Goal: Task Accomplishment & Management: Use online tool/utility

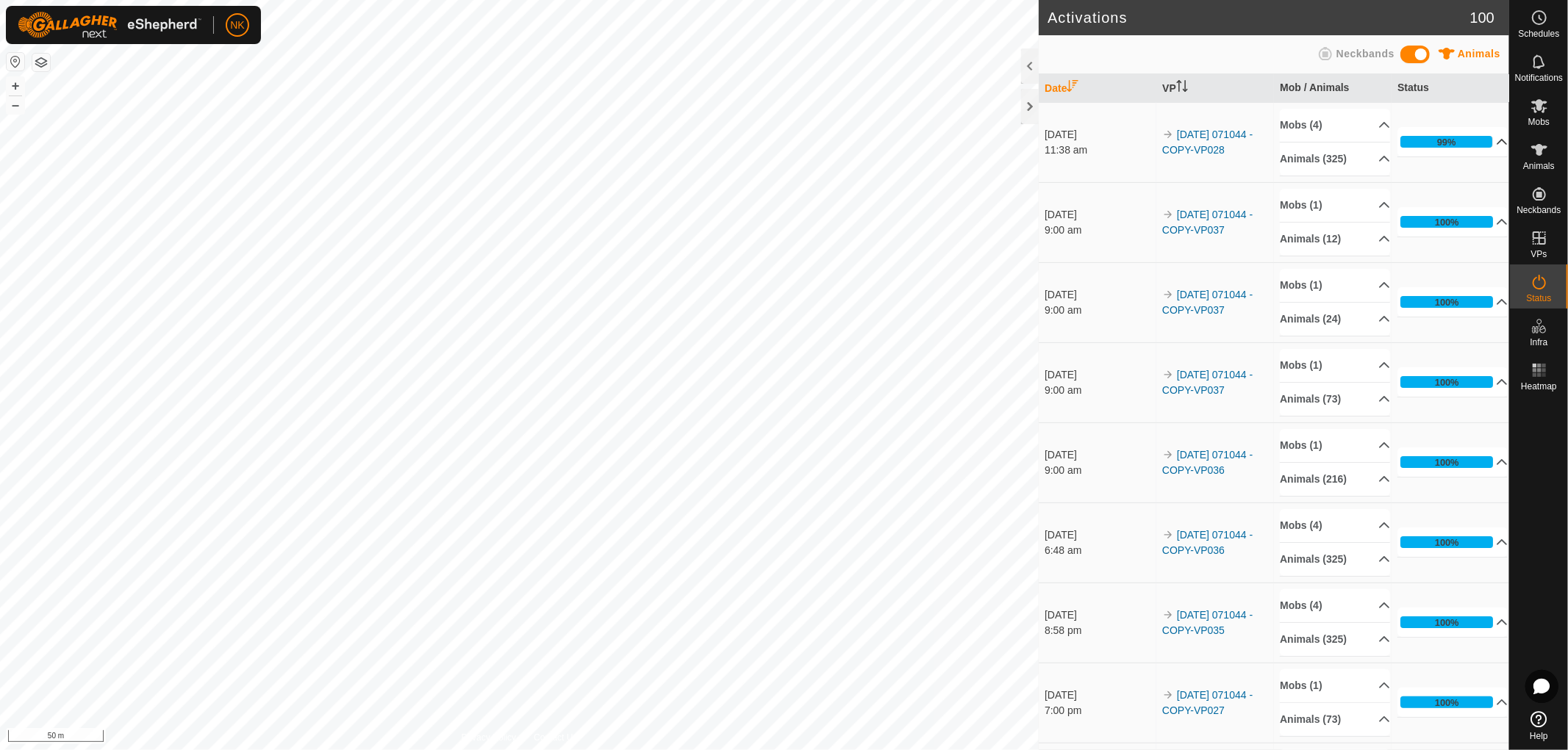
click at [1453, 136] on div "99%" at bounding box center [1446, 142] width 92 height 12
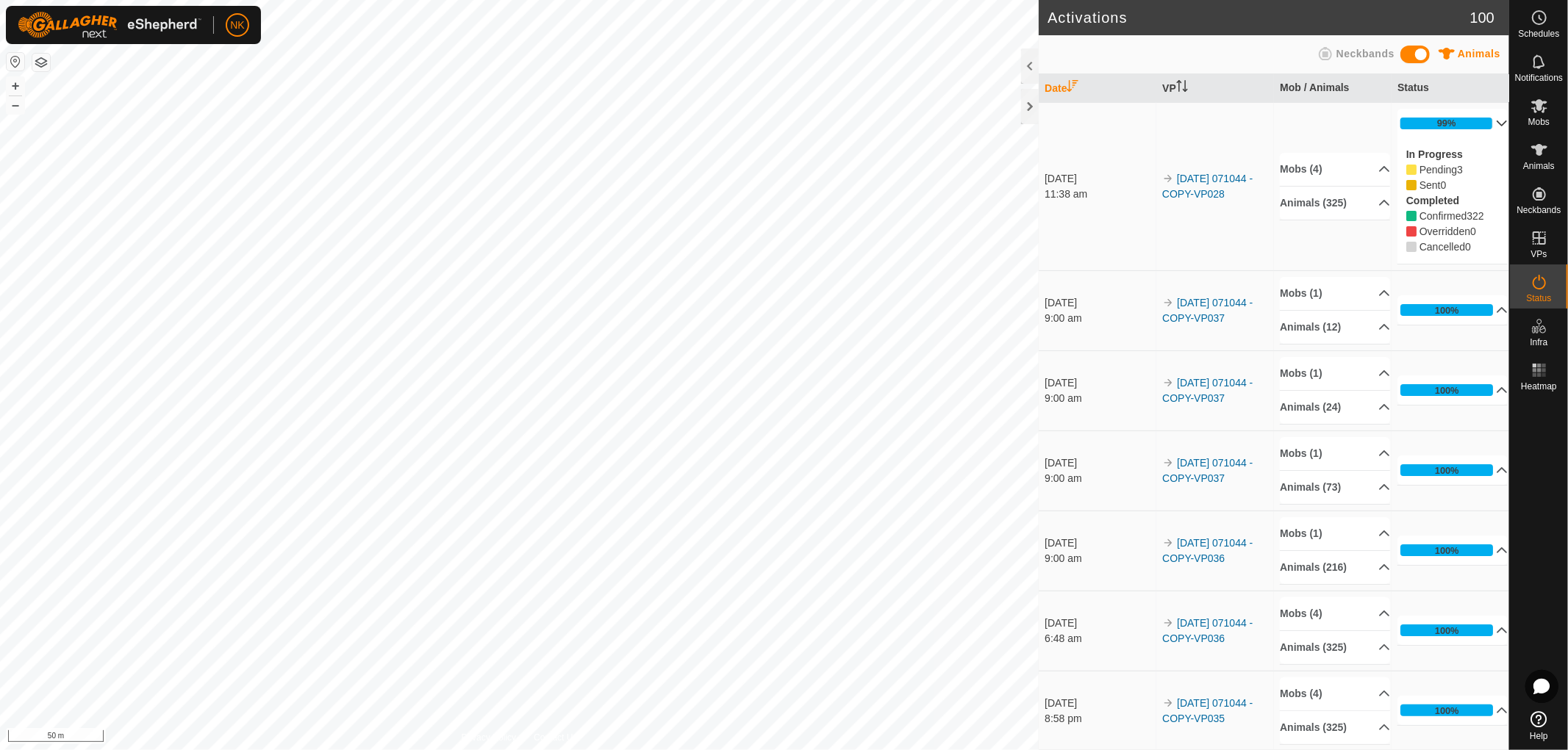
click at [1446, 123] on p-accordion-header "99%" at bounding box center [1452, 123] width 110 height 30
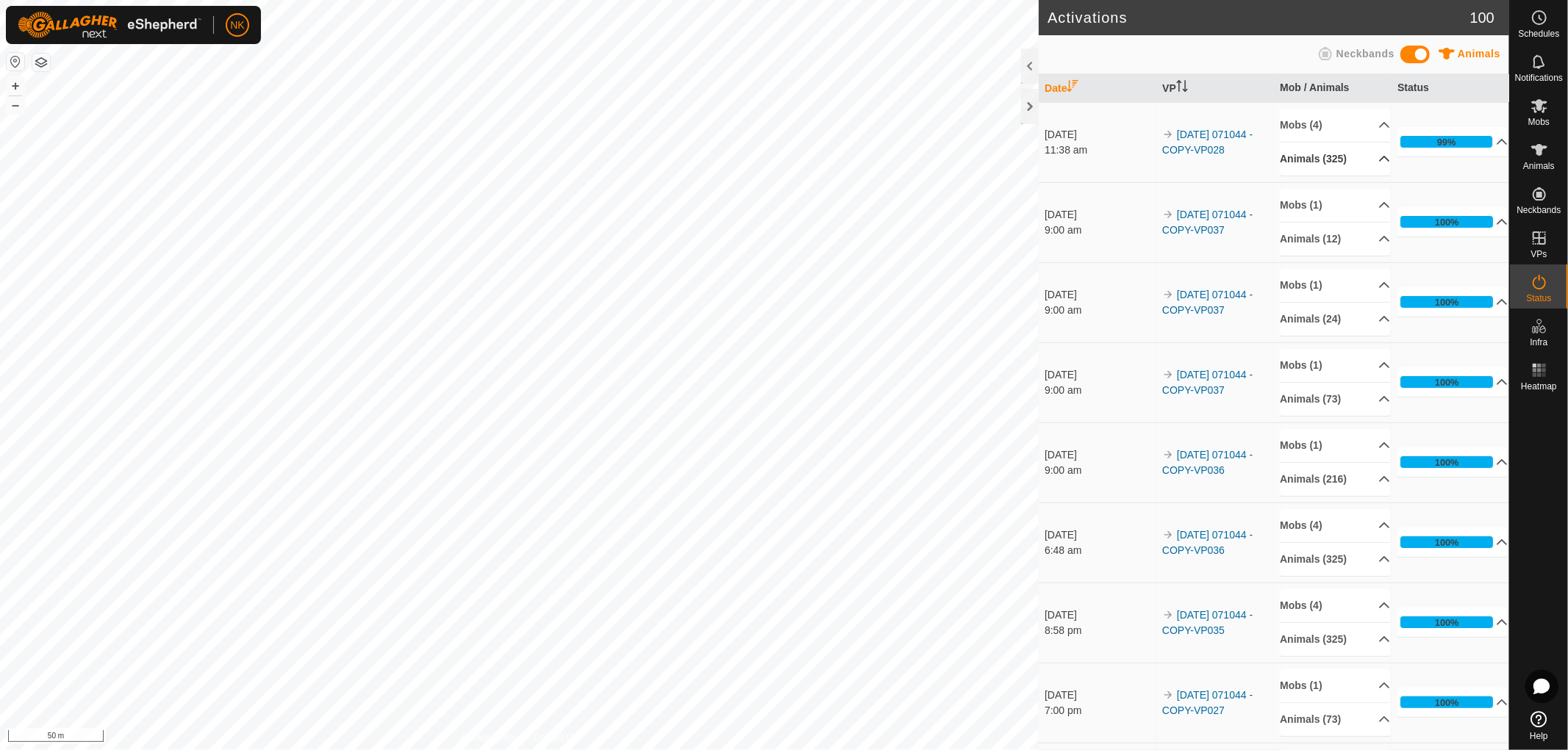
click at [1318, 156] on p-accordion-header "Animals (325)" at bounding box center [1334, 159] width 110 height 33
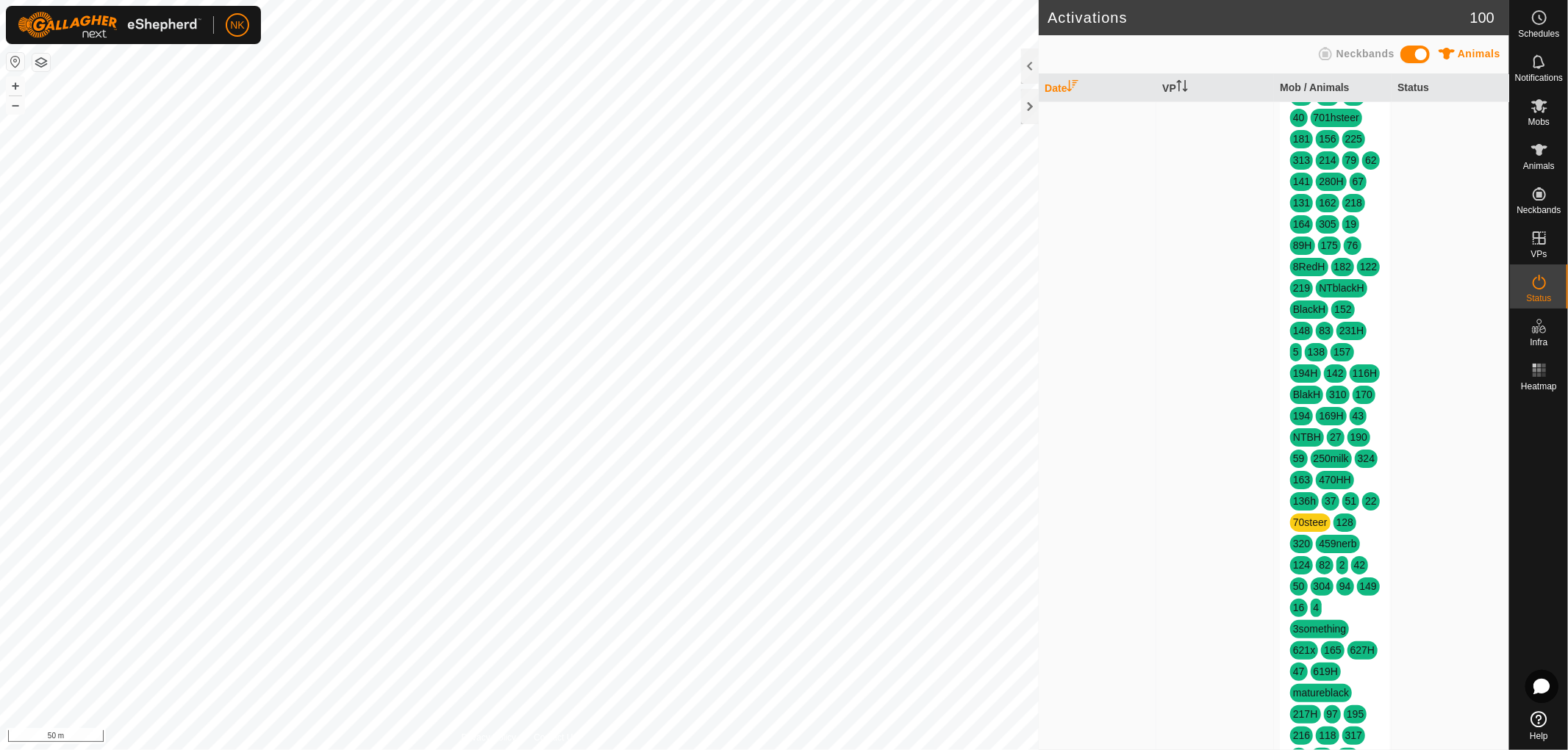
scroll to position [2041, 0]
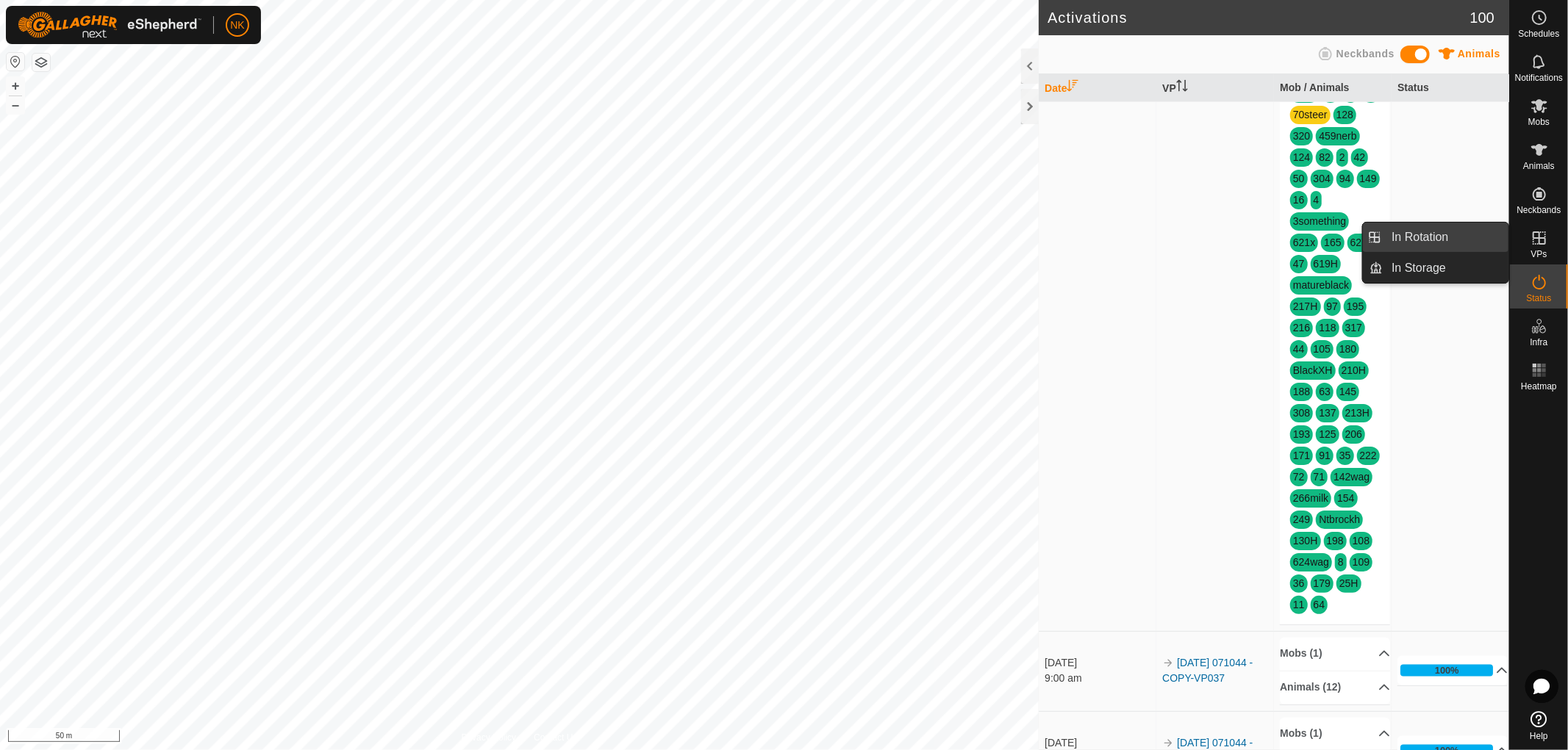
click at [1410, 244] on span "In Rotation" at bounding box center [1420, 237] width 56 height 17
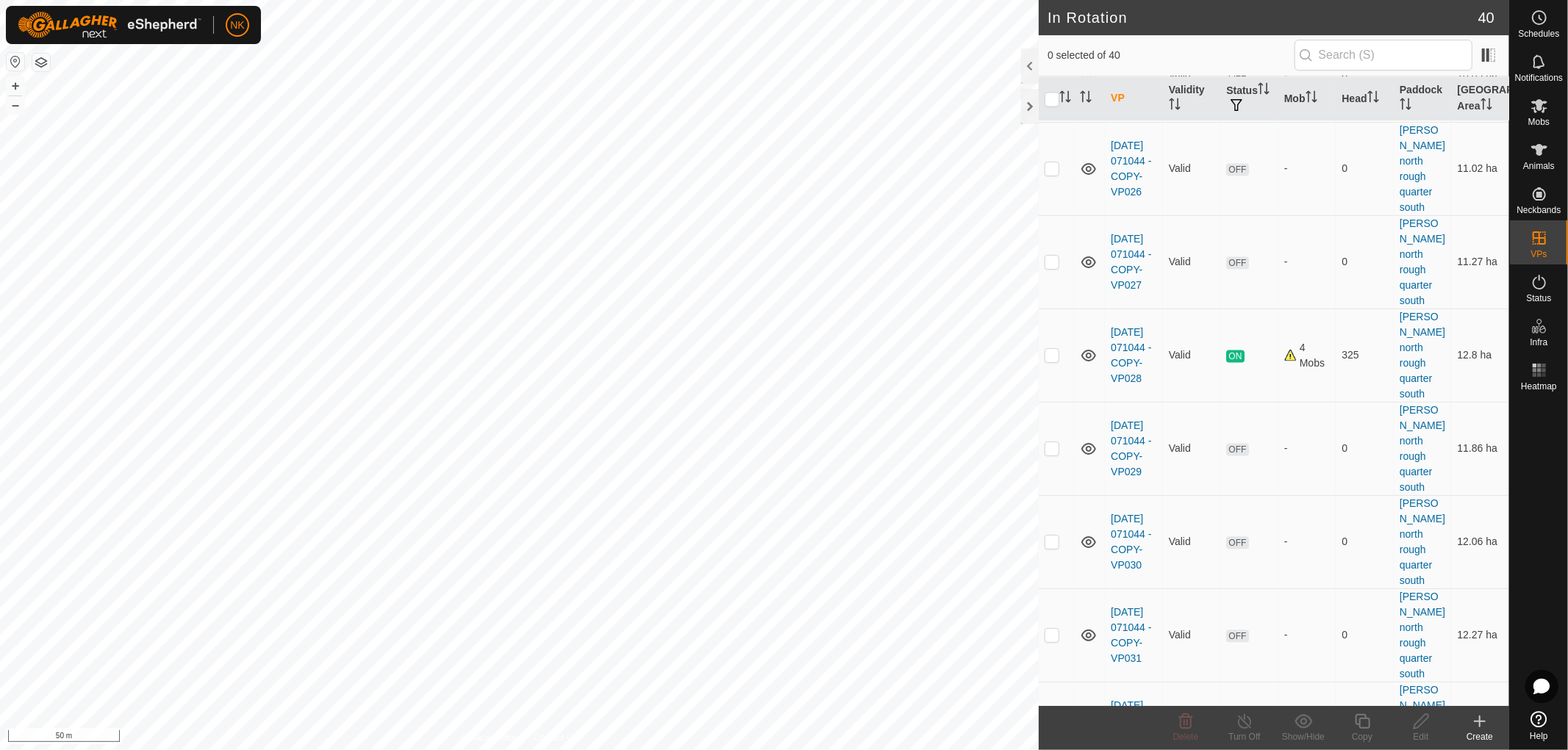
scroll to position [2205, 0]
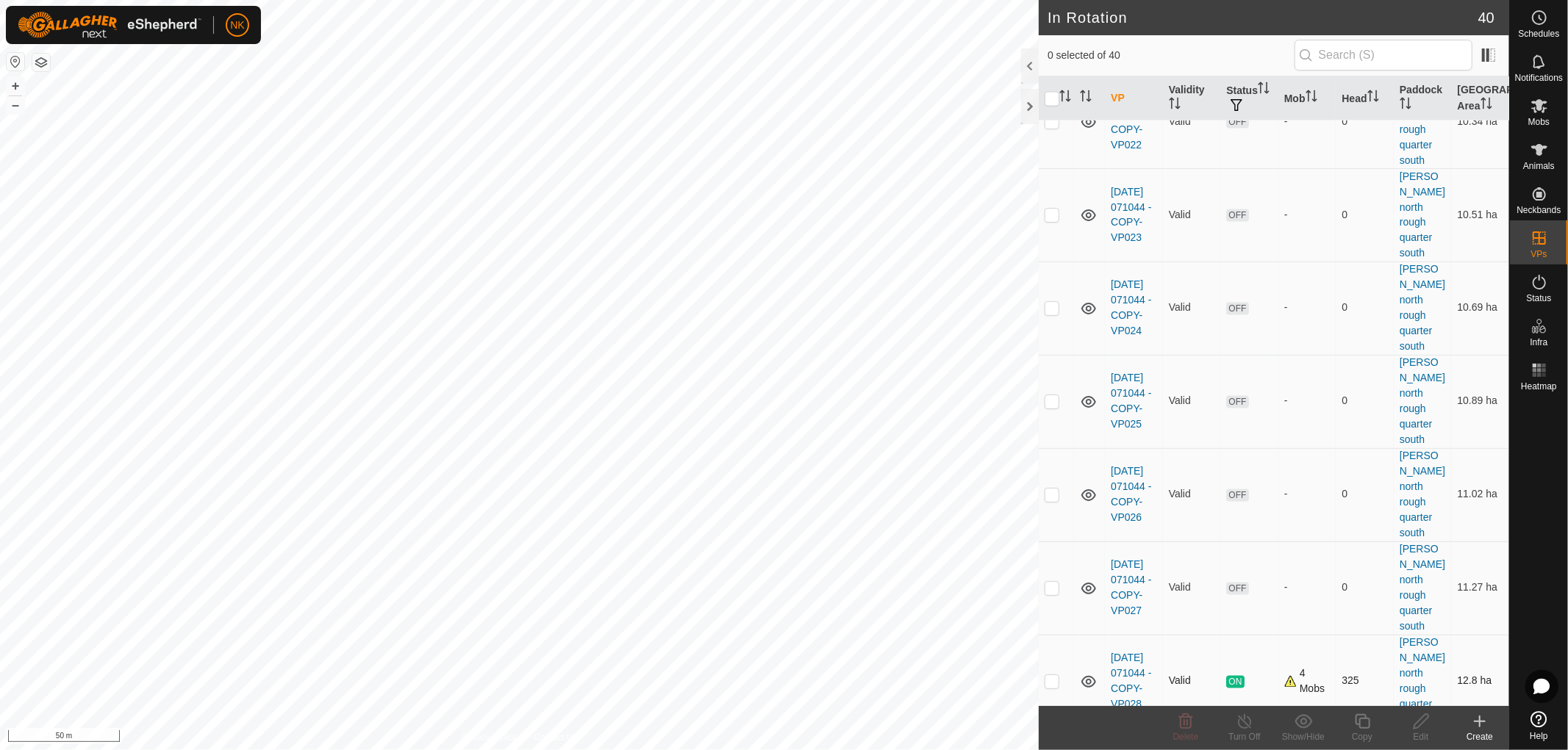
click at [1053, 675] on p-checkbox at bounding box center [1052, 681] width 15 height 12
checkbox input "true"
click at [1360, 731] on div "Copy" at bounding box center [1362, 737] width 59 height 13
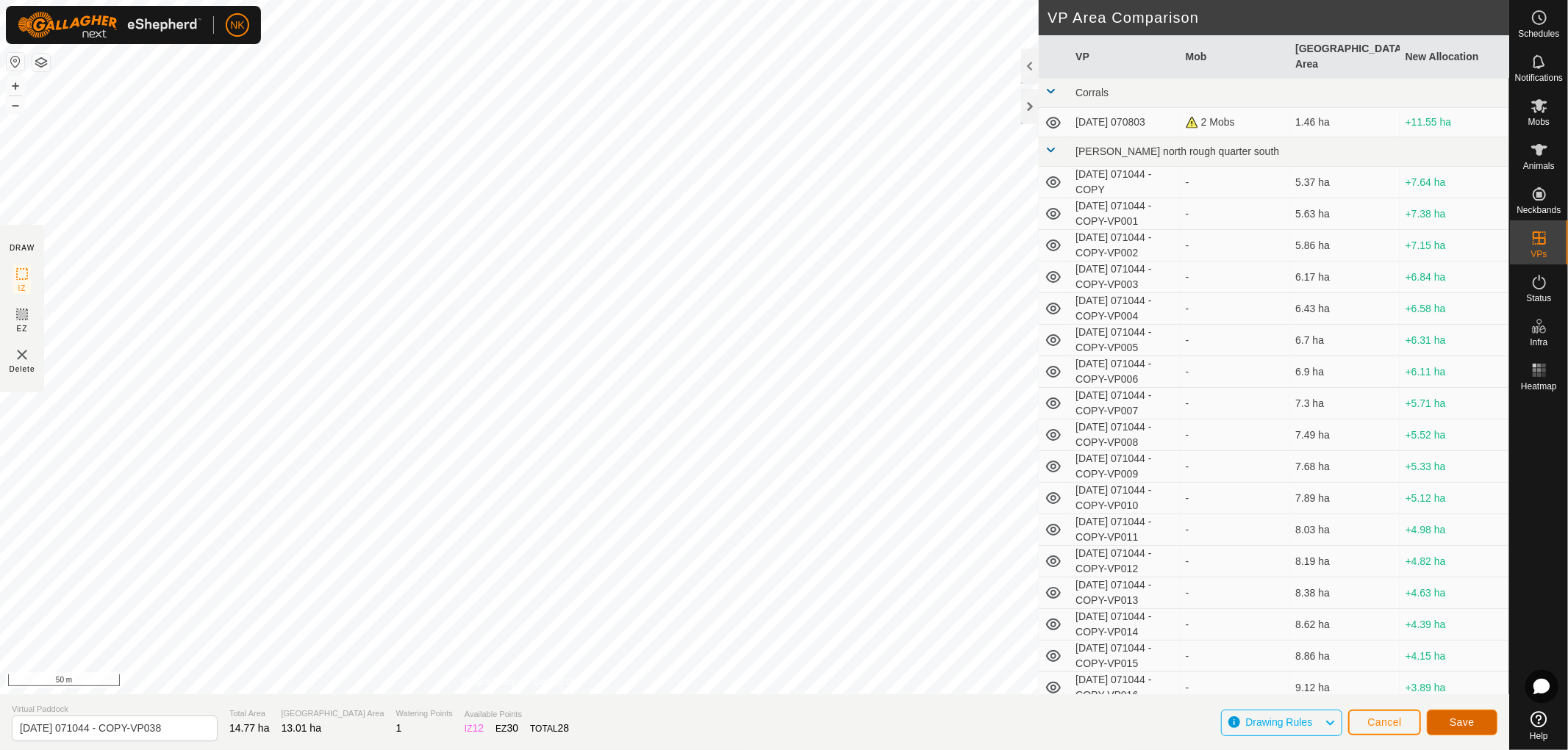
click at [1465, 721] on span "Save" at bounding box center [1462, 723] width 25 height 12
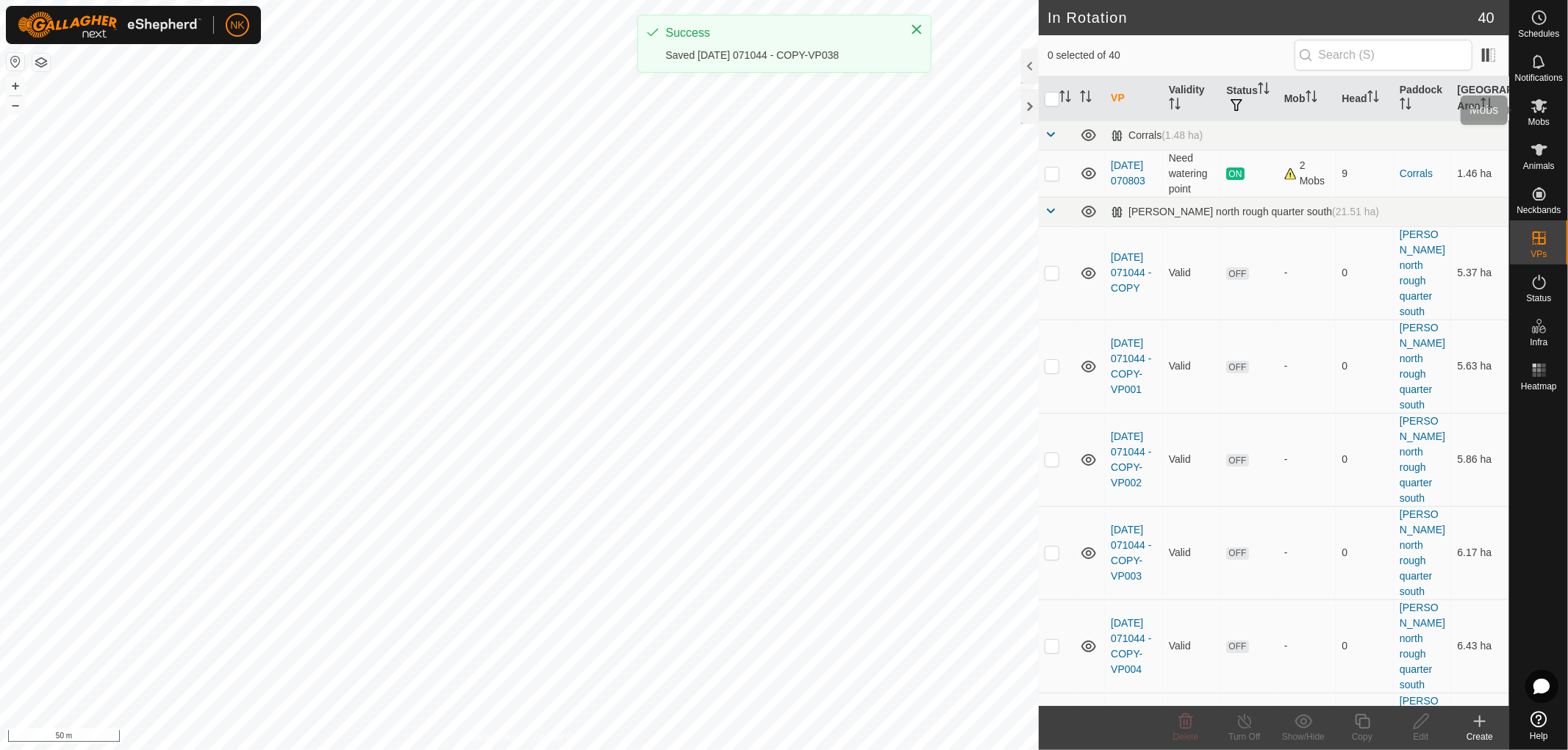
click at [1545, 103] on icon at bounding box center [1539, 106] width 17 height 14
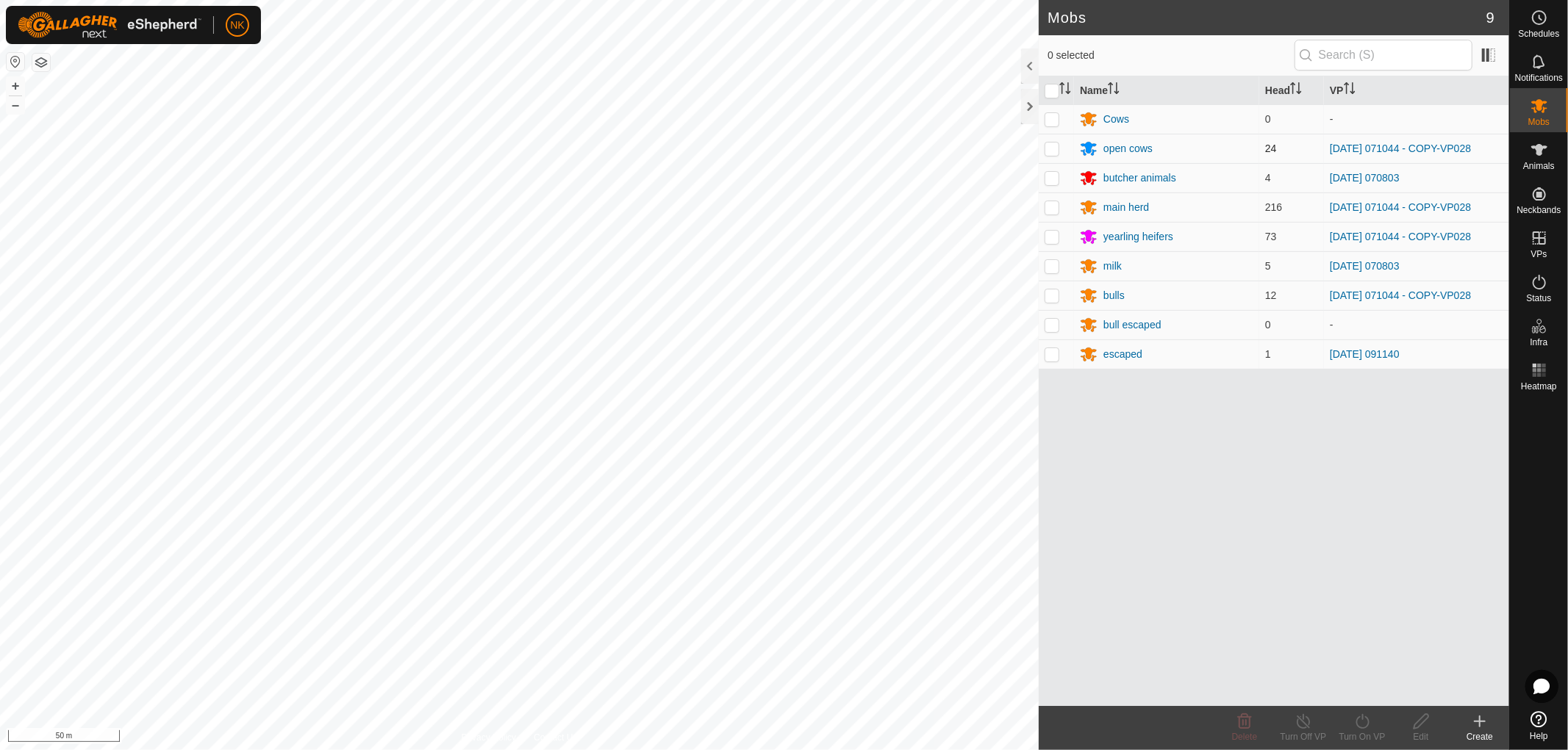
click at [1046, 145] on p-checkbox at bounding box center [1052, 149] width 15 height 12
checkbox input "true"
click at [1049, 209] on p-checkbox at bounding box center [1052, 208] width 15 height 12
checkbox input "true"
click at [1049, 239] on p-checkbox at bounding box center [1052, 237] width 15 height 12
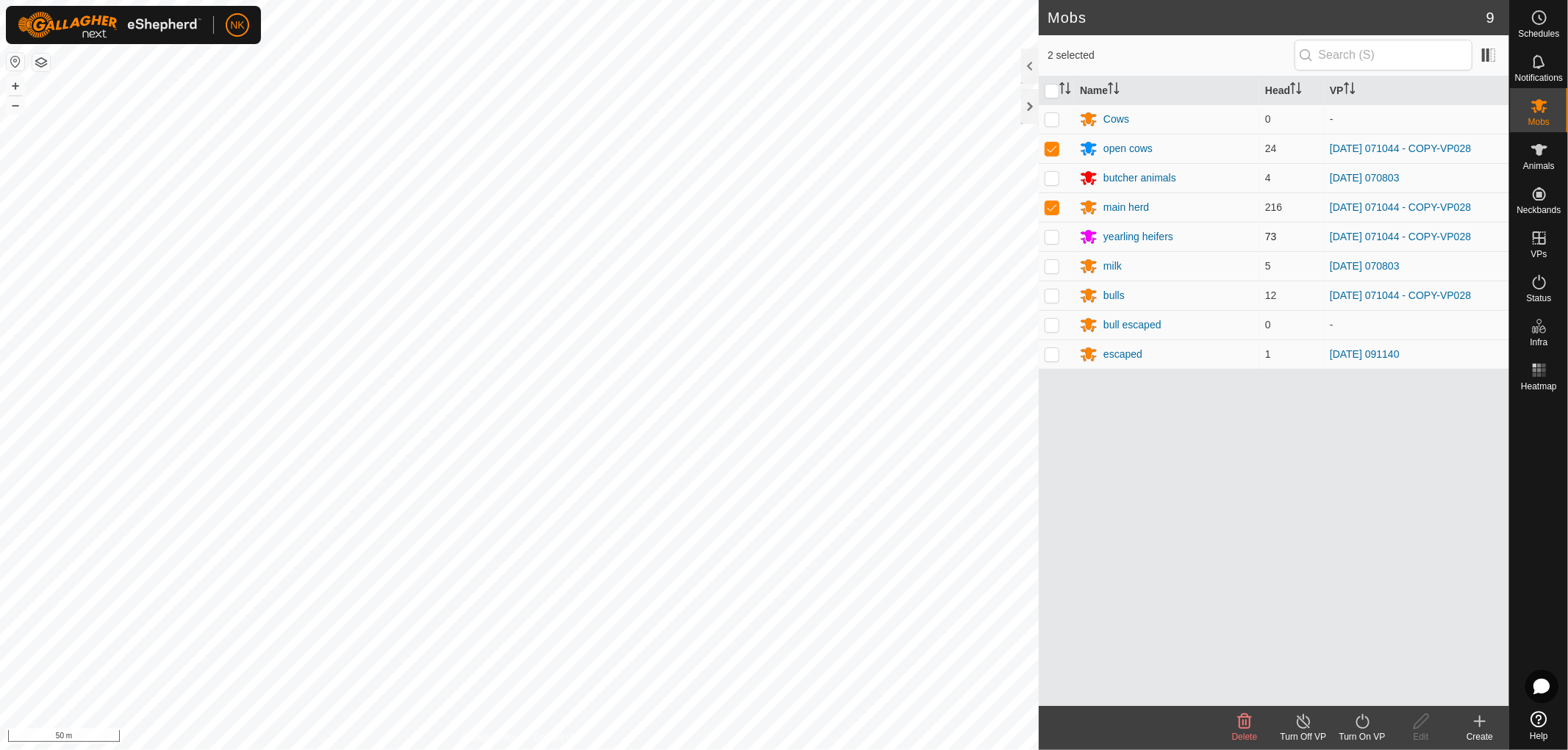
checkbox input "true"
click at [1052, 302] on p-tablecheckbox at bounding box center [1052, 295] width 15 height 12
checkbox input "true"
click at [1360, 731] on div "Turn On VP" at bounding box center [1362, 737] width 59 height 13
click at [1363, 694] on link "Now" at bounding box center [1405, 689] width 145 height 30
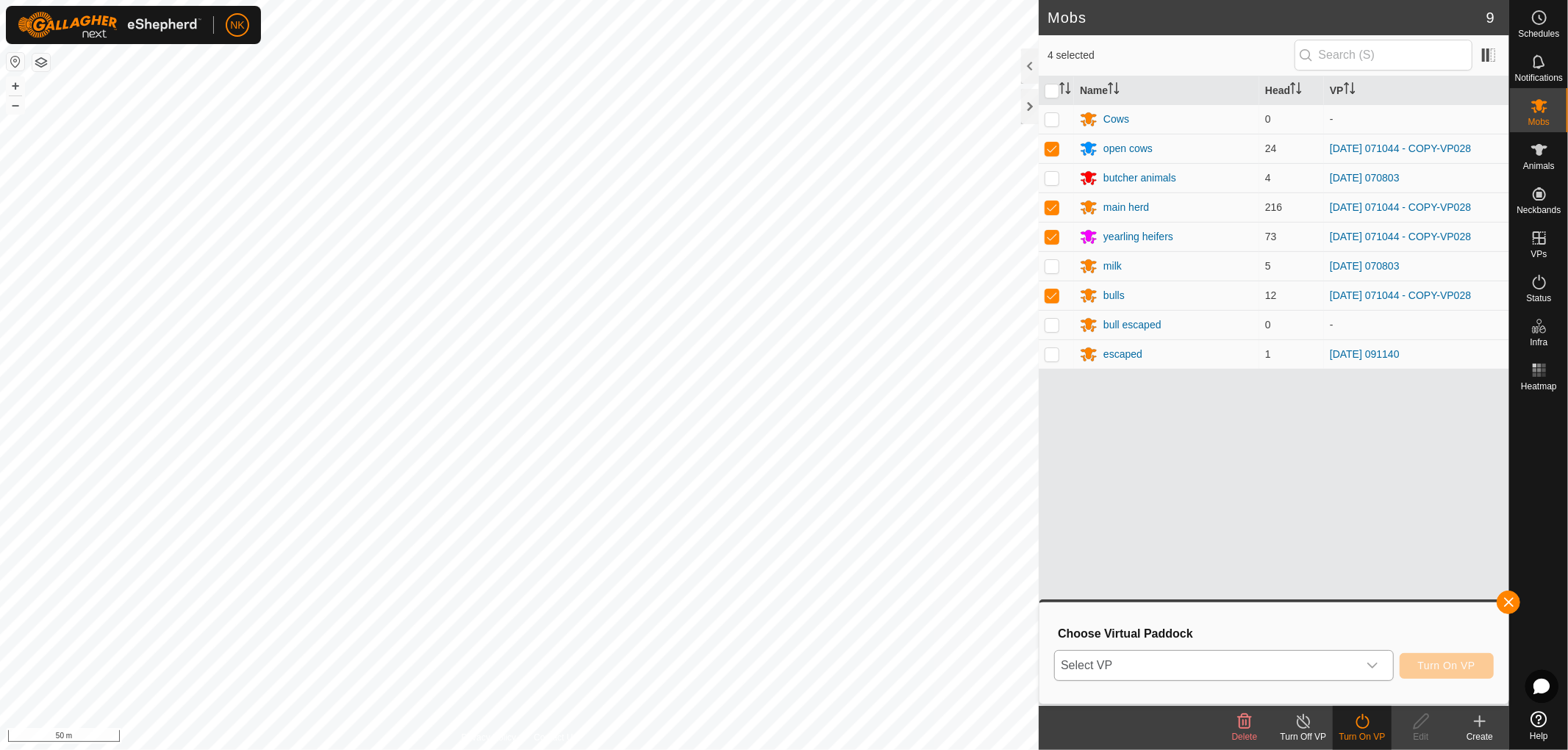
click at [1338, 670] on span "Select VP" at bounding box center [1206, 666] width 302 height 30
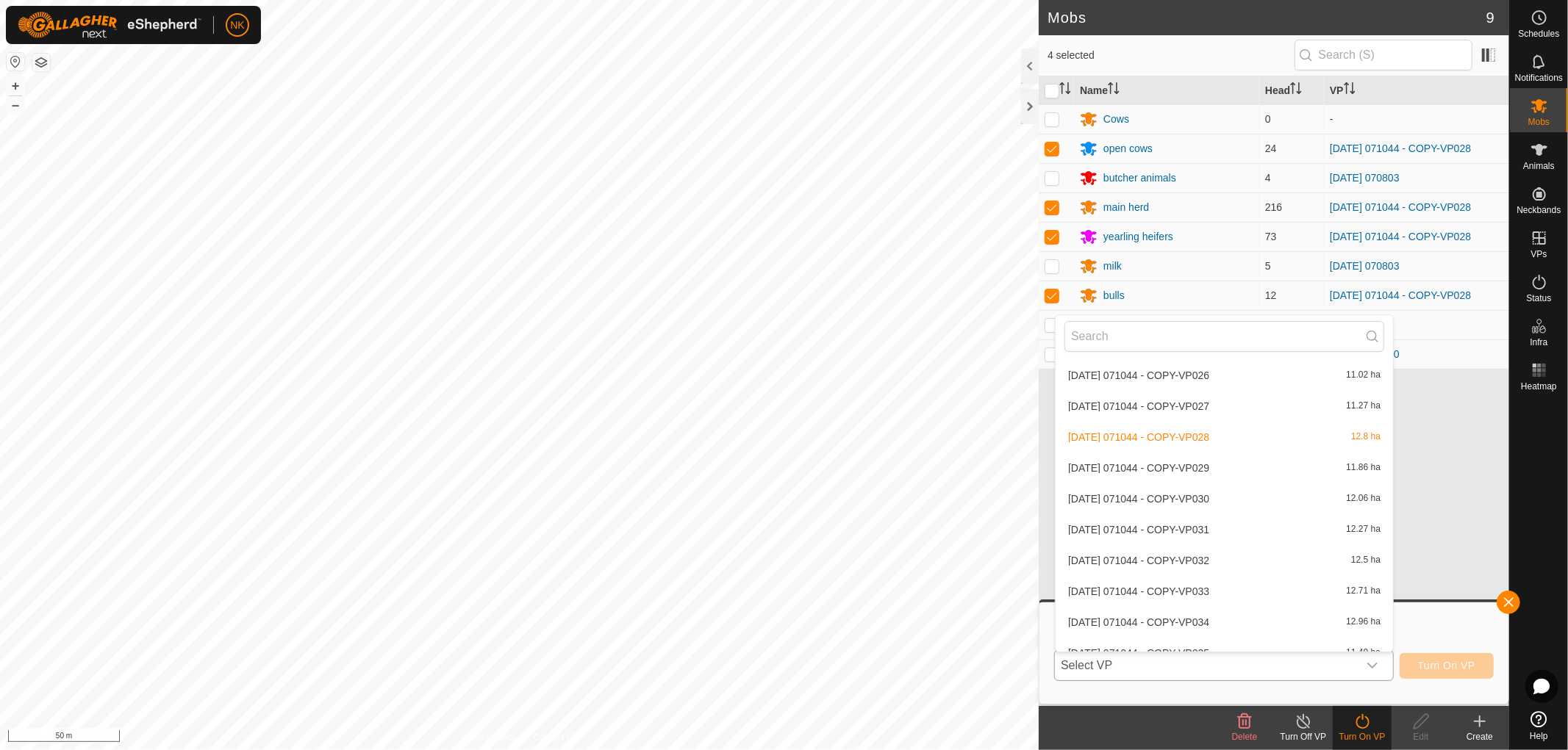
scroll to position [1070, 0]
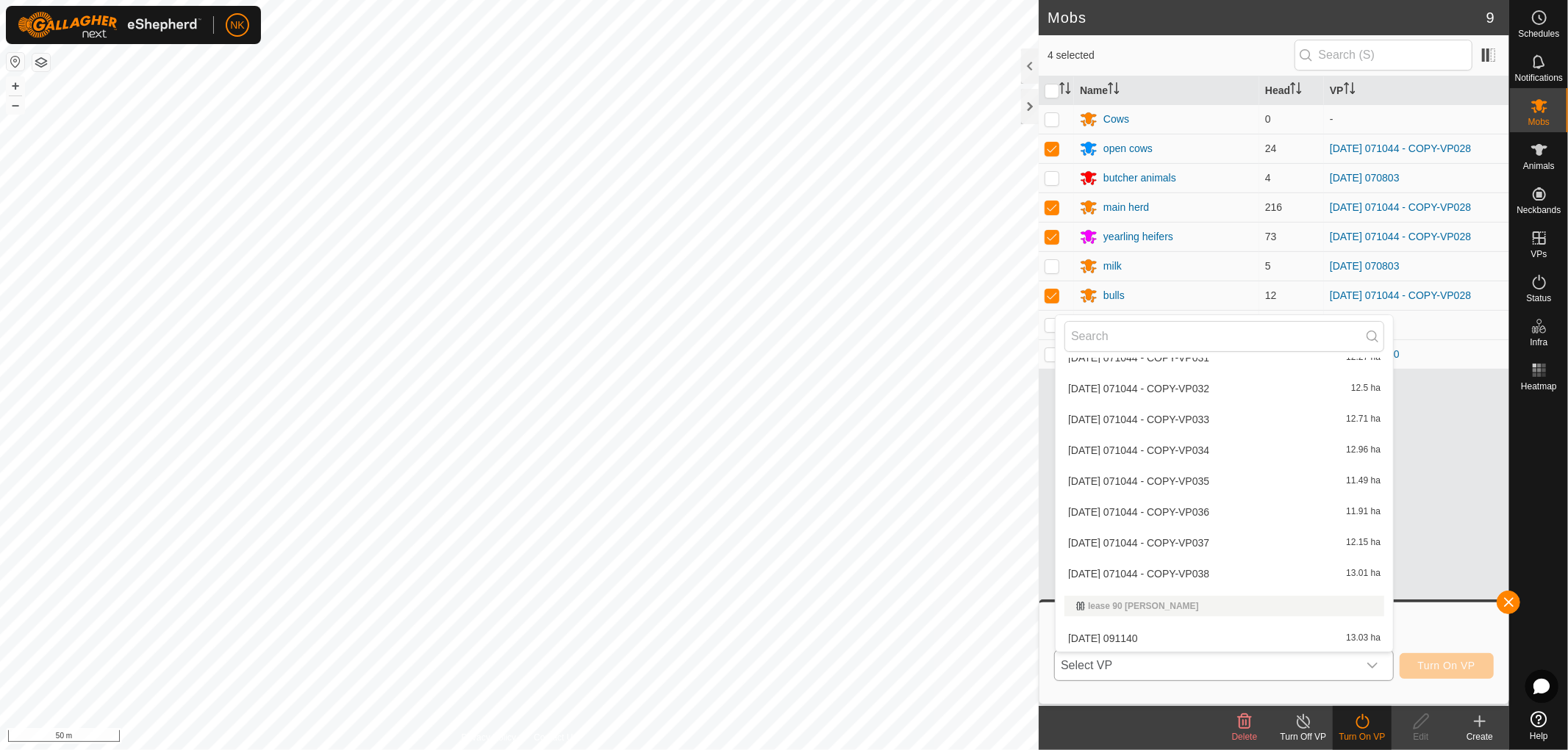
click at [1132, 567] on li "[DATE] 071044 - COPY-VP038 13.01 ha" at bounding box center [1224, 574] width 337 height 30
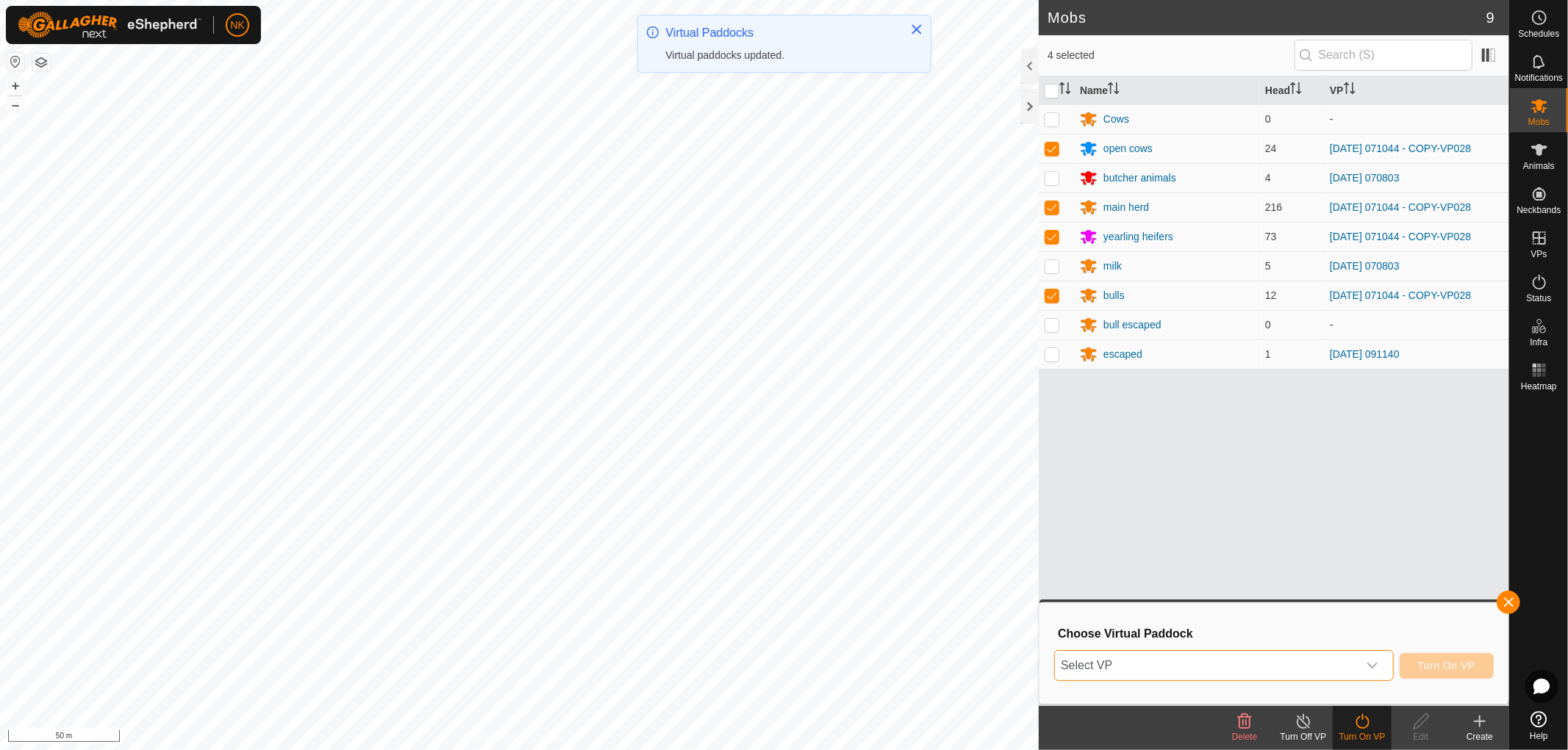
click at [1461, 664] on span "Turn On VP" at bounding box center [1446, 666] width 57 height 12
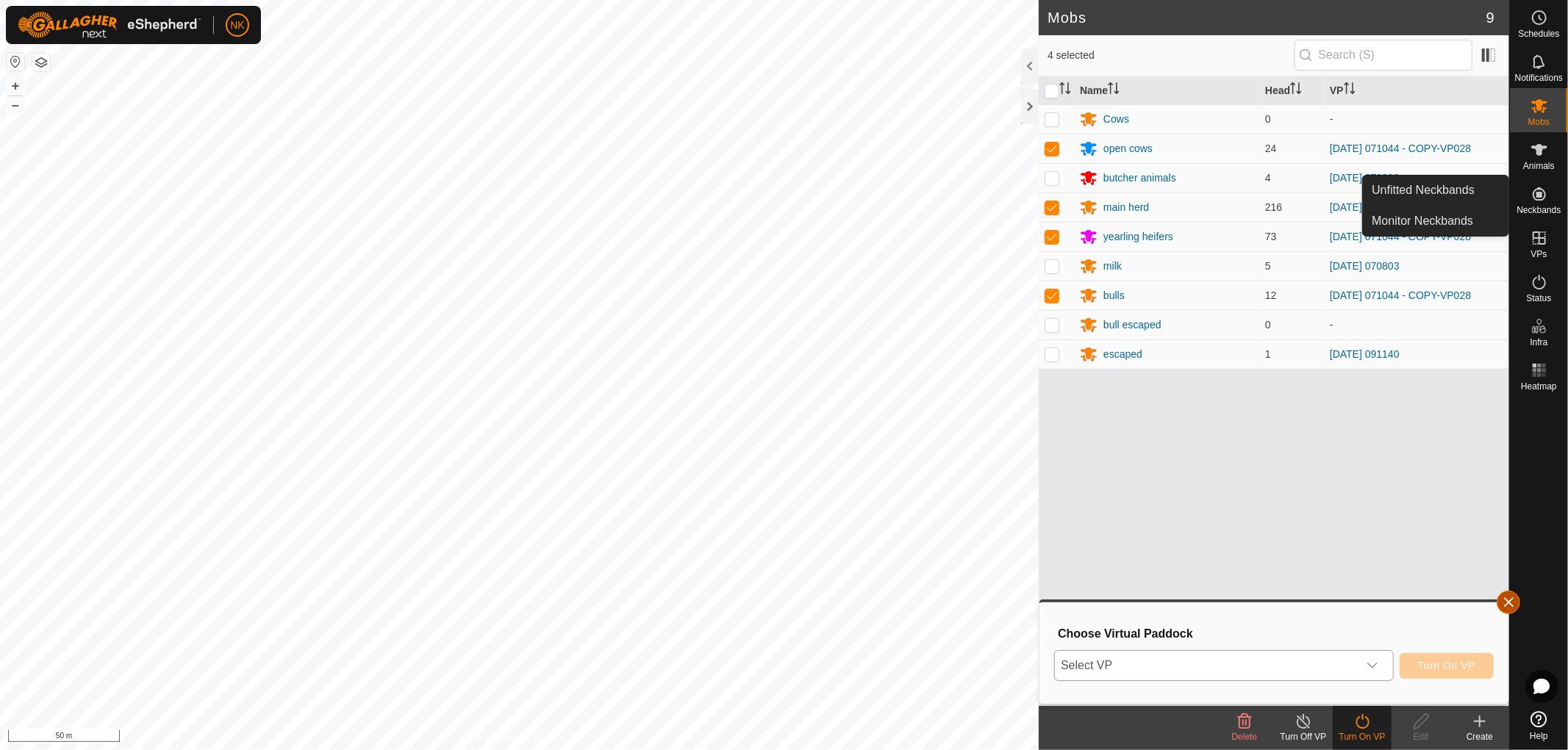
click at [1507, 603] on button "button" at bounding box center [1508, 602] width 23 height 23
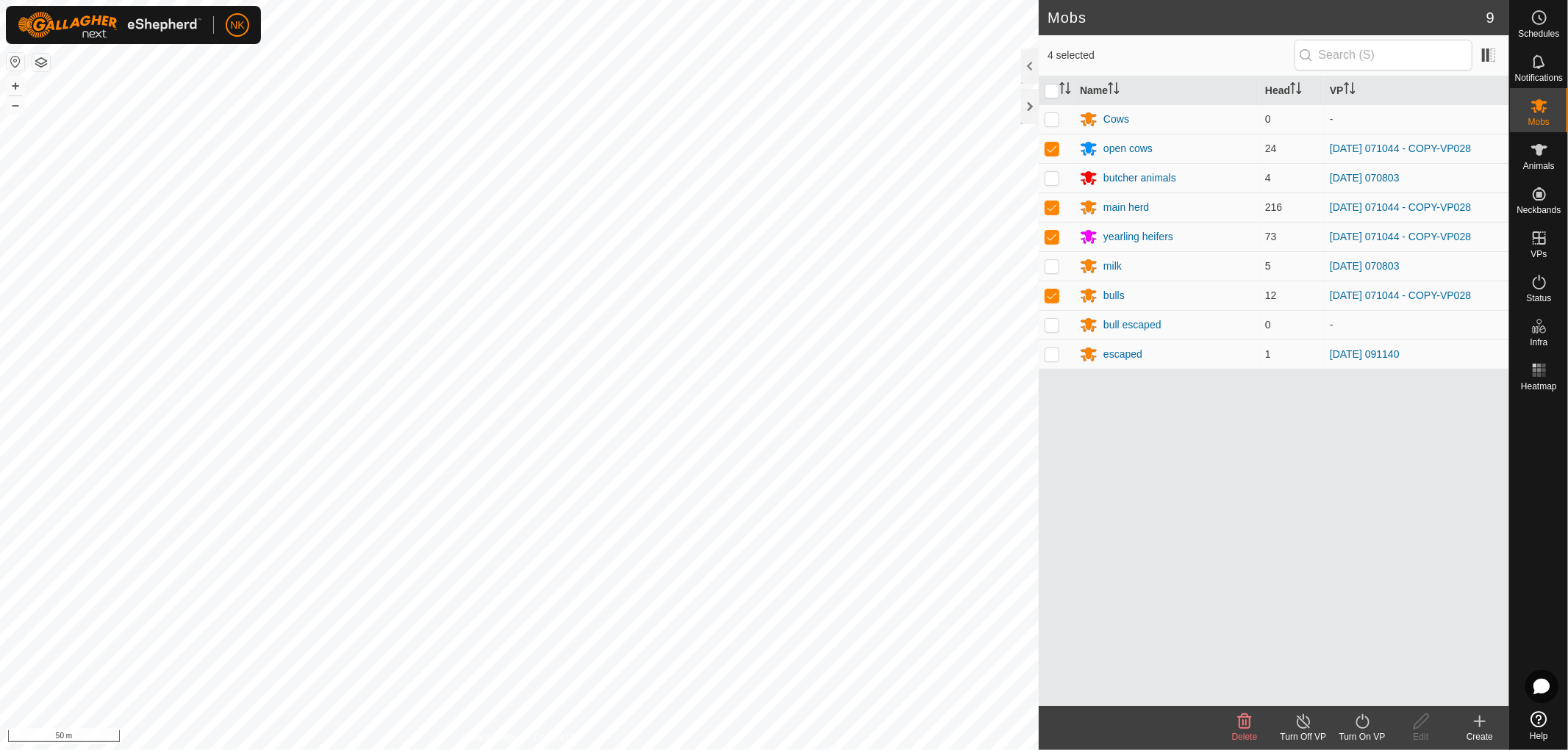
click at [1360, 723] on icon at bounding box center [1362, 721] width 18 height 17
click at [1371, 689] on link "Now" at bounding box center [1405, 689] width 145 height 30
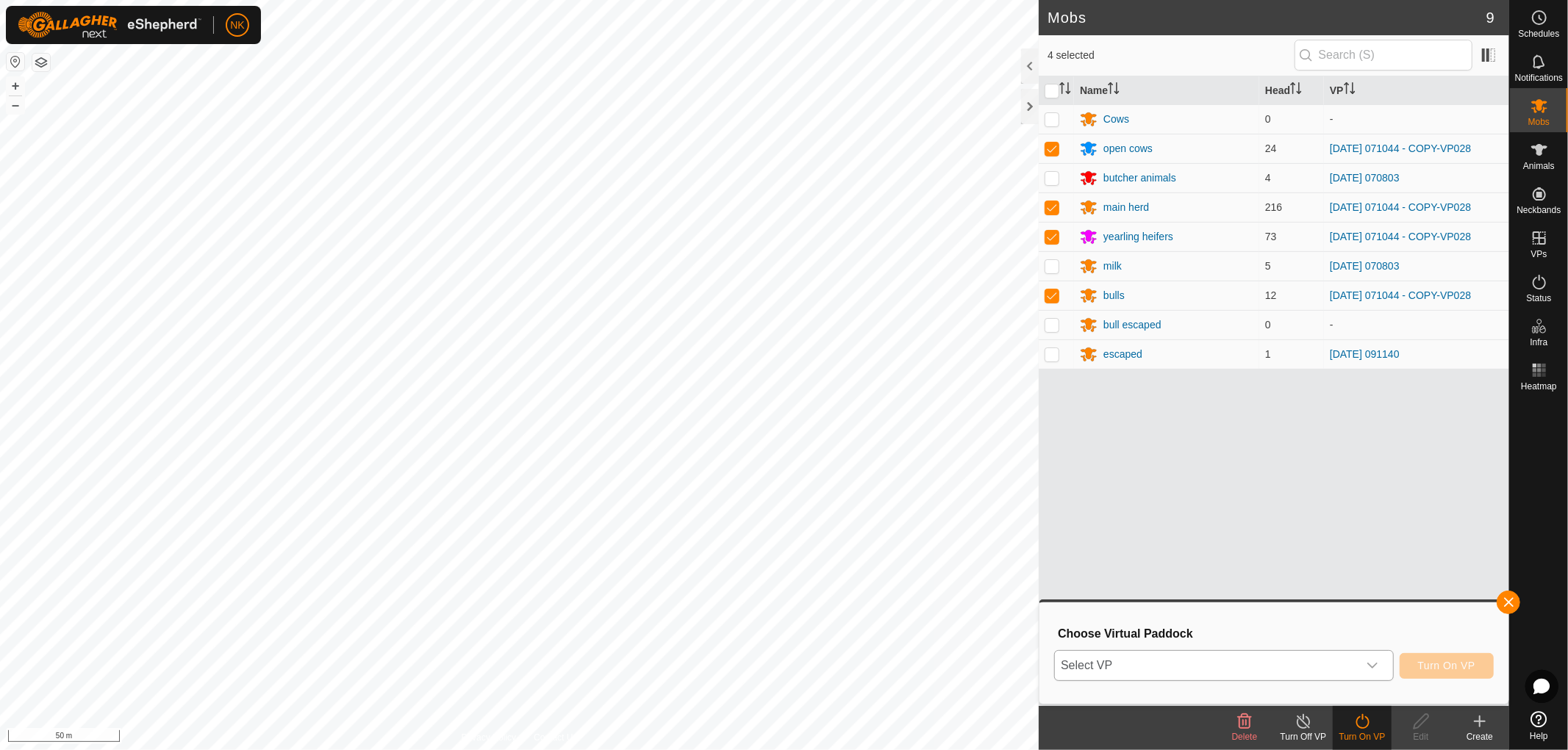
click at [1374, 667] on icon "dropdown trigger" at bounding box center [1372, 666] width 12 height 12
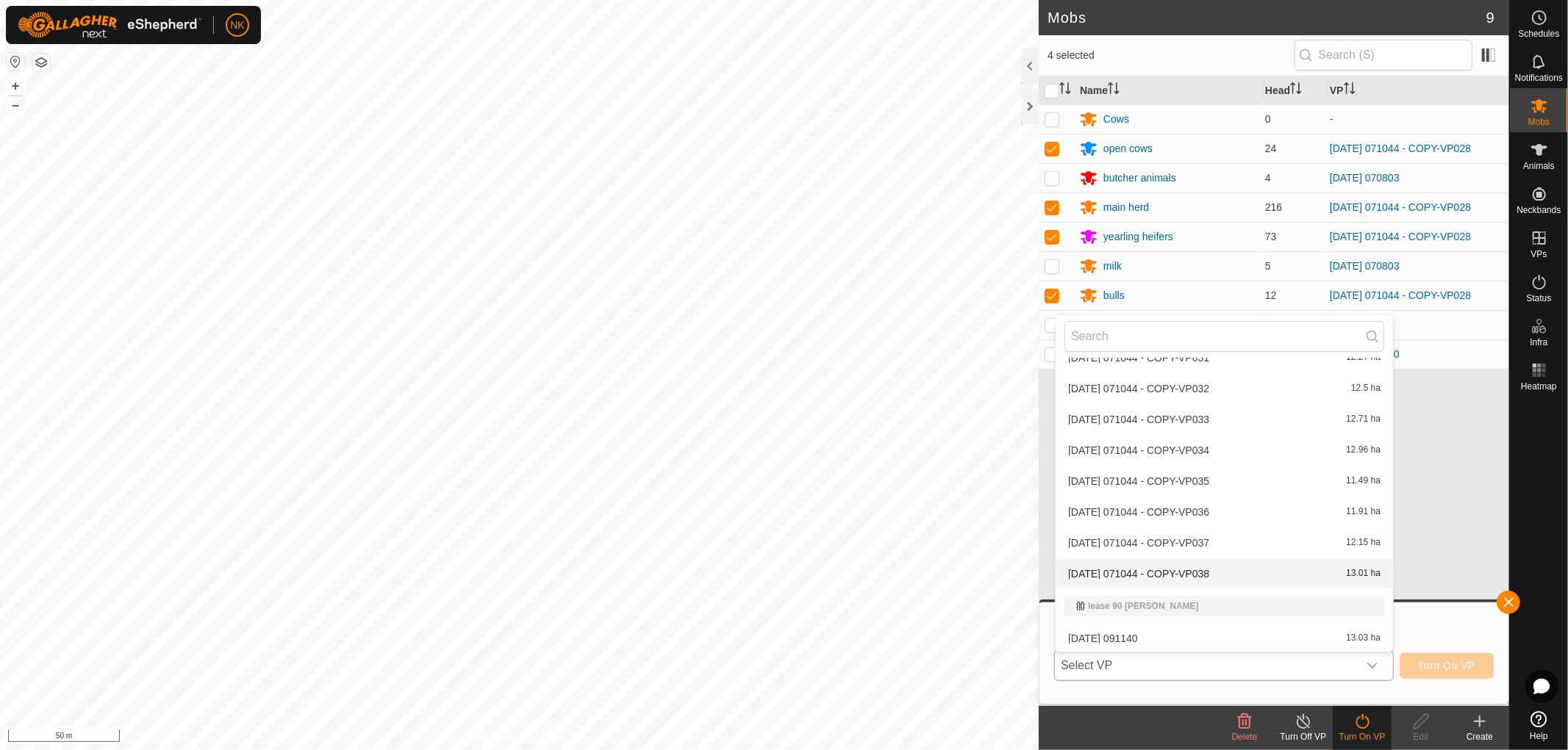
click at [1204, 567] on li "[DATE] 071044 - COPY-VP038 13.01 ha" at bounding box center [1224, 574] width 337 height 30
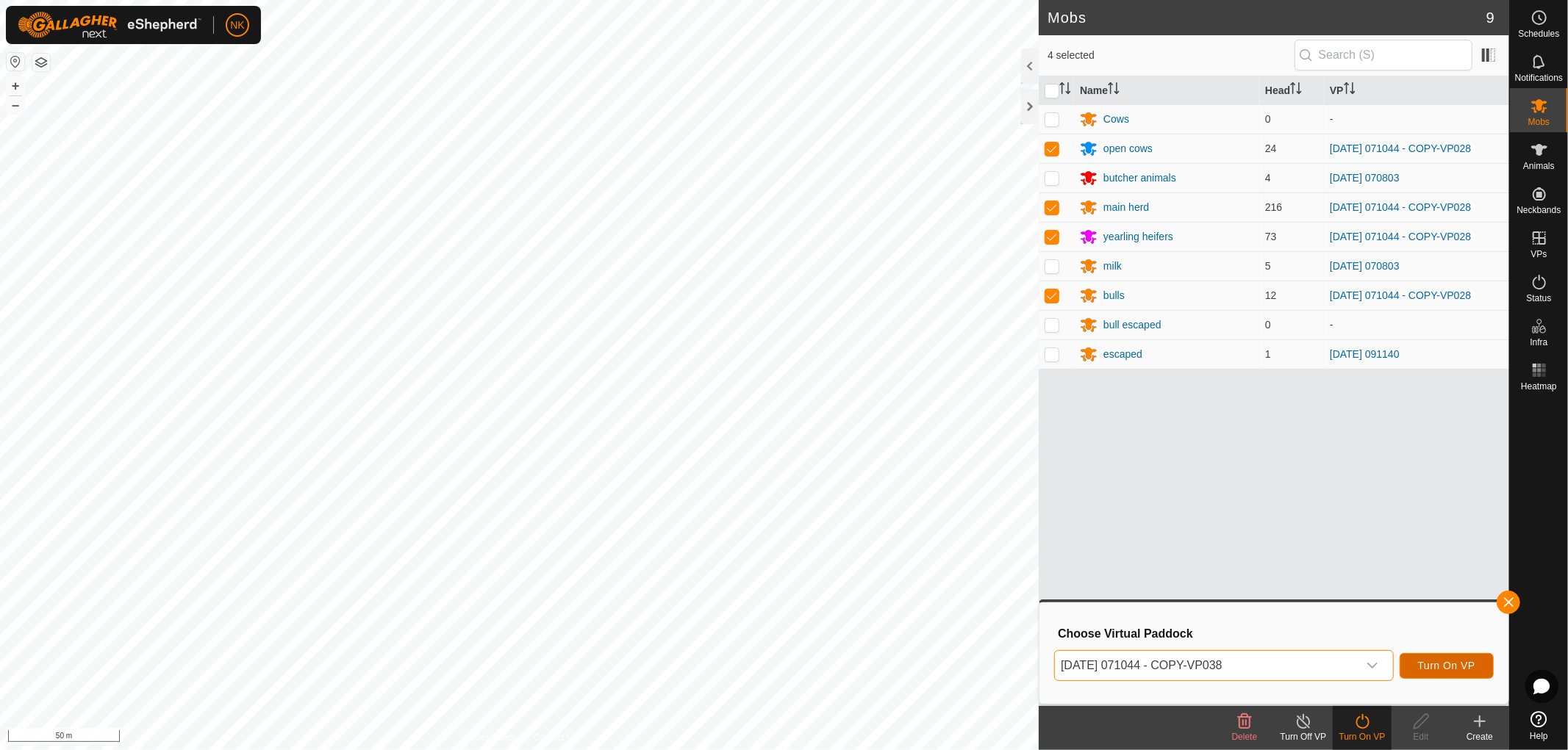
click at [1433, 663] on span "Turn On VP" at bounding box center [1446, 666] width 57 height 12
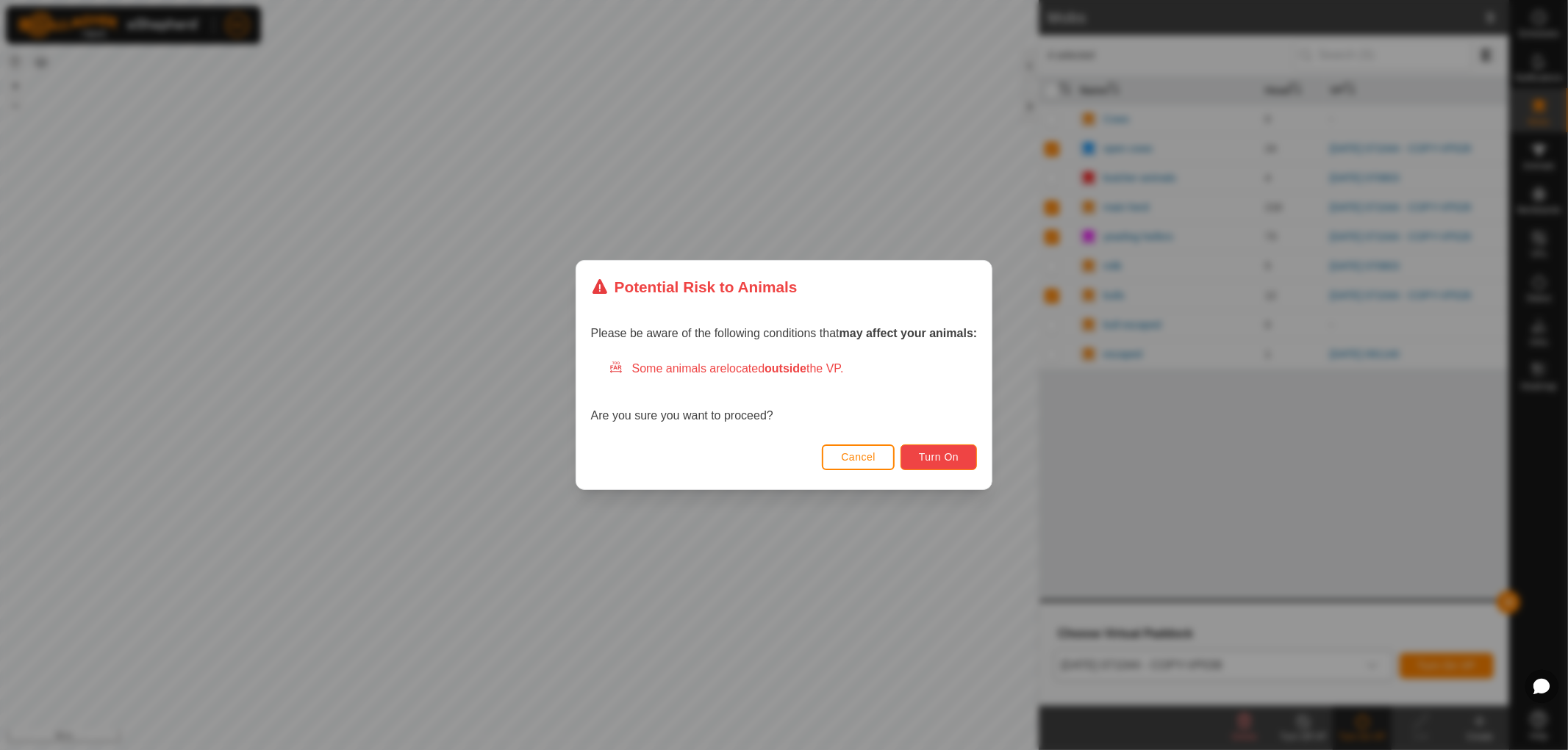
click at [934, 455] on span "Turn On" at bounding box center [939, 457] width 40 height 12
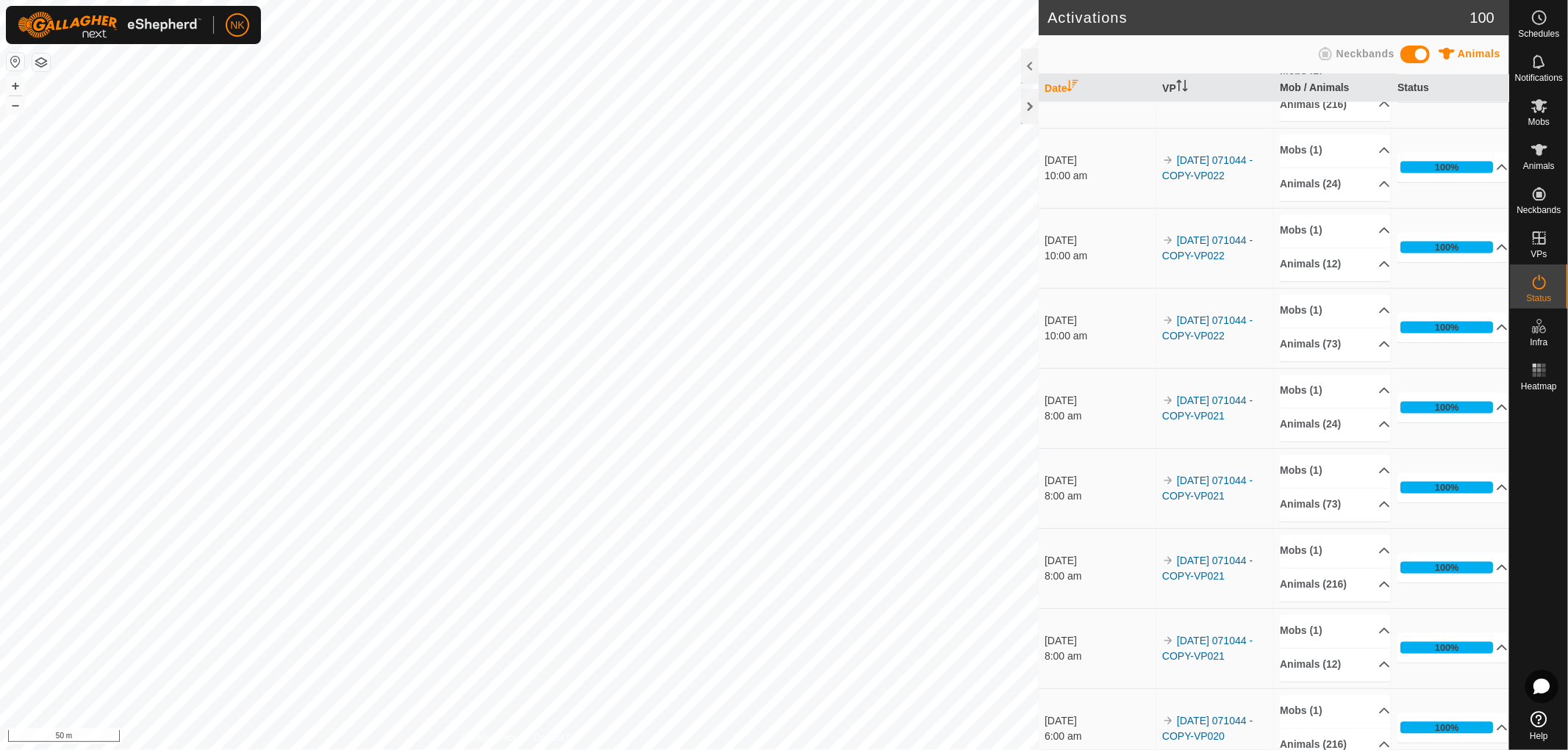
scroll to position [1994, 0]
